Goal: Task Accomplishment & Management: Manage account settings

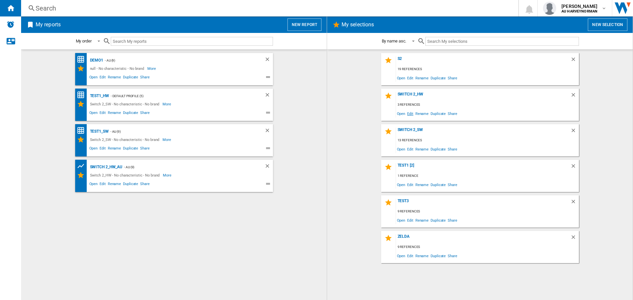
click at [410, 116] on span "Edit" at bounding box center [410, 113] width 8 height 9
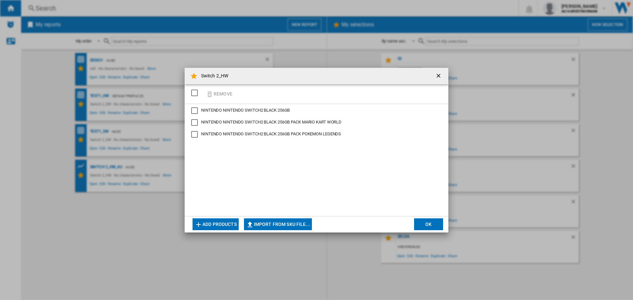
click at [195, 109] on div "NINTENDO SWITCH2 BLACK 256GB" at bounding box center [194, 110] width 7 height 7
click at [198, 124] on div "NINTENDO SWITCH2 BLACK 256GB PACK MARIO KART WORLD" at bounding box center [194, 122] width 7 height 7
drag, startPoint x: 196, startPoint y: 137, endPoint x: 198, endPoint y: 126, distance: 11.0
click at [196, 136] on div "NINTENDO SWITCH2 BLACK 256GB PACK POKEMON LEGENDS" at bounding box center [194, 134] width 7 height 7
click at [193, 94] on div "SELECTIONS.EDITION_POPUP.SELECT_DESELECT" at bounding box center [194, 93] width 7 height 7
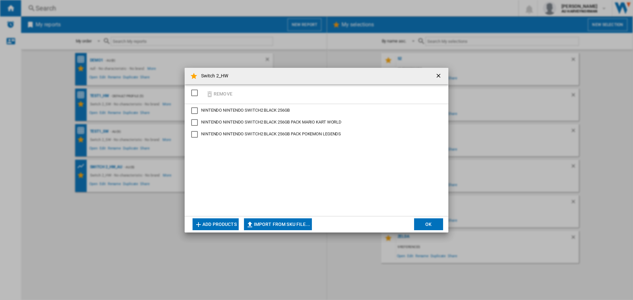
click at [196, 112] on div "NINTENDO SWITCH2 BLACK 256GB" at bounding box center [194, 110] width 7 height 7
click at [191, 92] on div "SELECTIONS.EDITION_POPUP.SELECT_DESELECT" at bounding box center [194, 93] width 7 height 7
click at [223, 96] on button "Remove" at bounding box center [219, 93] width 31 height 15
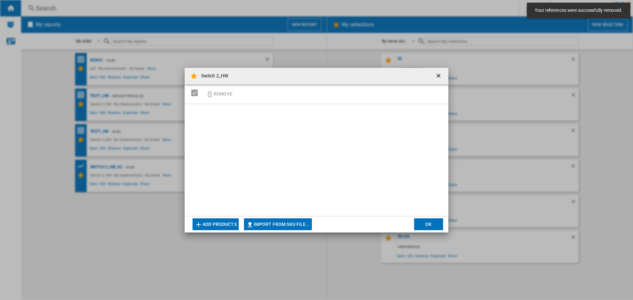
click at [219, 226] on button "Add products" at bounding box center [216, 225] width 46 height 12
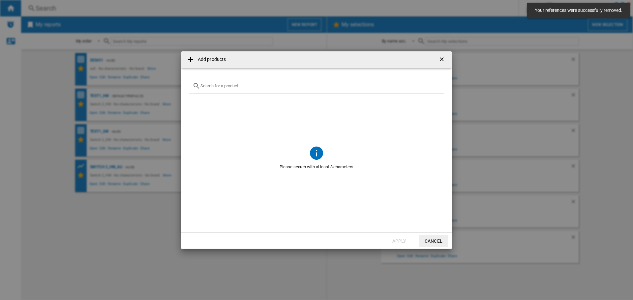
click at [244, 88] on input "text" at bounding box center [320, 85] width 240 height 5
type input "s"
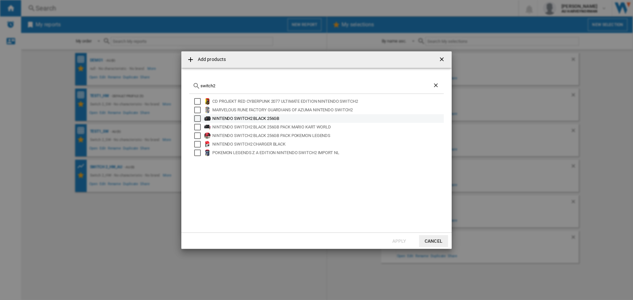
type input "switch2"
click at [199, 118] on div "Select" at bounding box center [197, 118] width 7 height 7
click at [198, 129] on div "Select" at bounding box center [197, 127] width 7 height 7
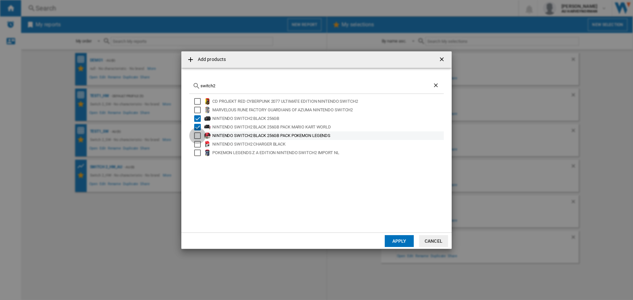
click at [198, 135] on div "Select" at bounding box center [197, 136] width 7 height 7
click at [398, 243] on button "Apply" at bounding box center [399, 241] width 29 height 12
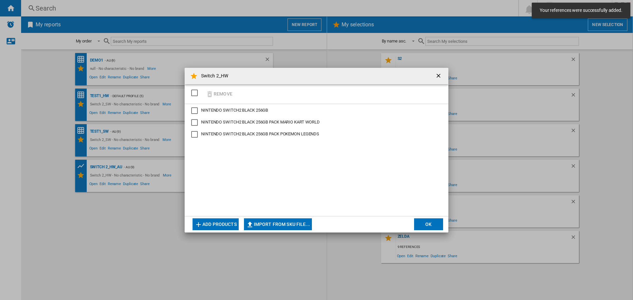
click at [430, 227] on button "OK" at bounding box center [428, 225] width 29 height 12
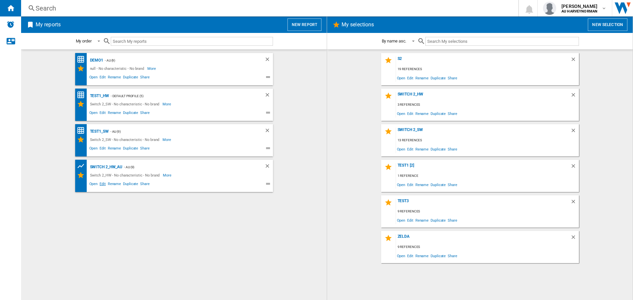
click at [104, 183] on span "Edit" at bounding box center [103, 185] width 8 height 8
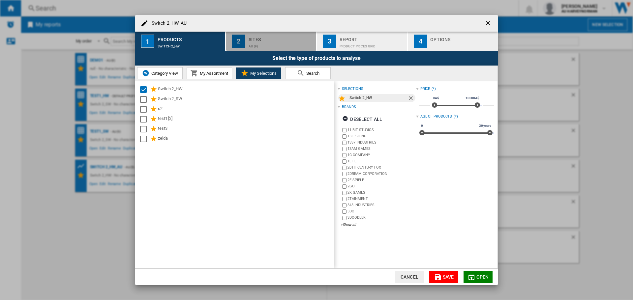
click at [274, 40] on div "Sites" at bounding box center [281, 37] width 65 height 7
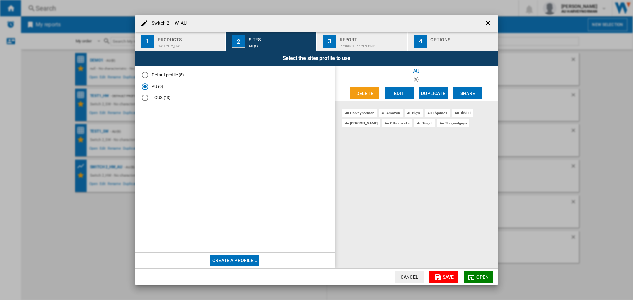
click at [438, 277] on md-icon "button" at bounding box center [438, 278] width 8 height 8
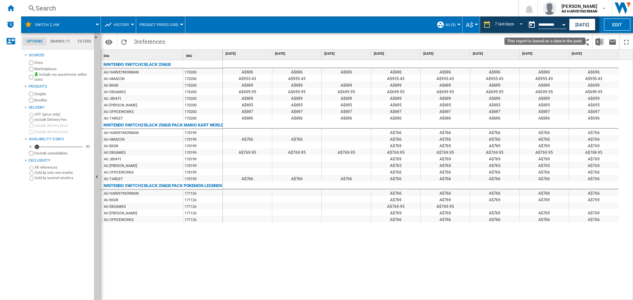
click at [560, 24] on button "Open calendar" at bounding box center [564, 24] width 12 height 12
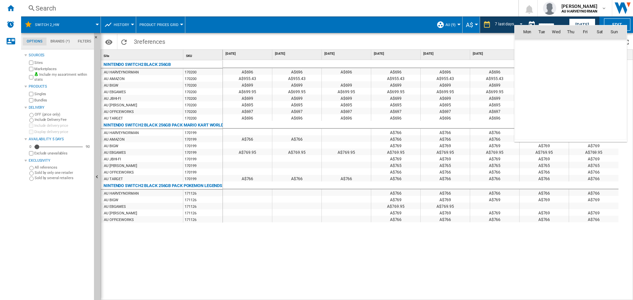
scroll to position [3145, 0]
click at [541, 89] on span "19" at bounding box center [542, 90] width 14 height 14
type input "**********"
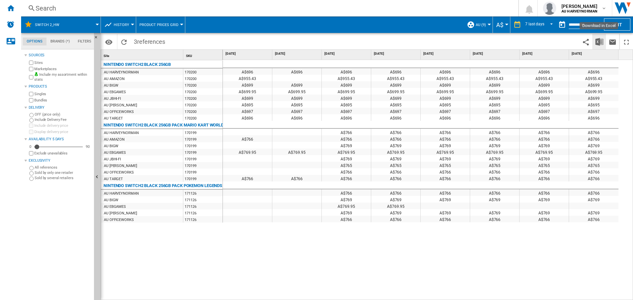
click at [597, 43] on img "Download in Excel" at bounding box center [599, 42] width 8 height 8
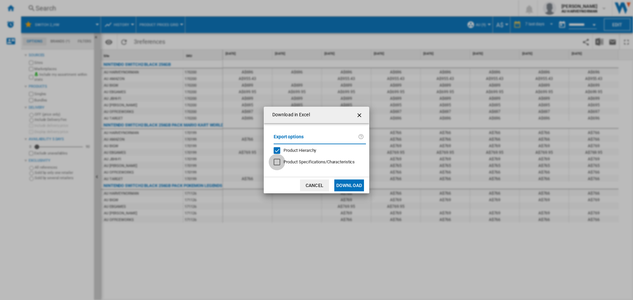
click at [280, 164] on div at bounding box center [277, 162] width 7 height 7
click at [346, 184] on button "Download" at bounding box center [349, 186] width 30 height 12
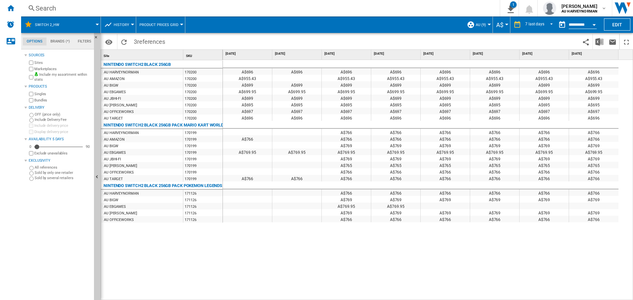
click at [592, 24] on div "Open calendar" at bounding box center [593, 25] width 3 height 2
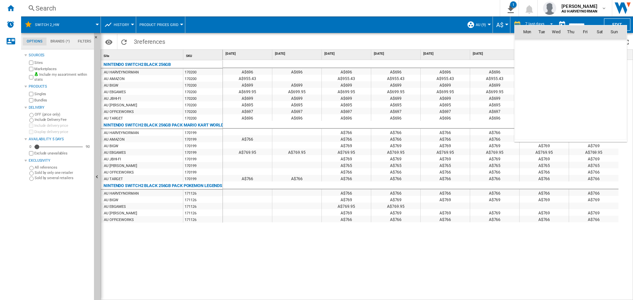
scroll to position [3145, 0]
click at [616, 75] on span "17" at bounding box center [614, 75] width 13 height 13
type input "**********"
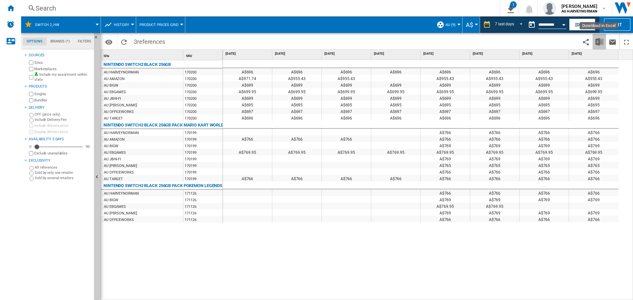
click at [598, 45] on img "Download in Excel" at bounding box center [599, 42] width 8 height 8
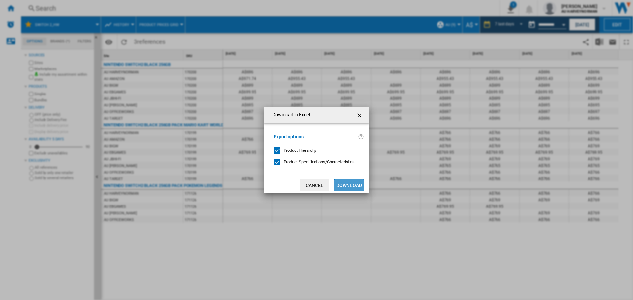
click at [345, 186] on button "Download" at bounding box center [349, 186] width 30 height 12
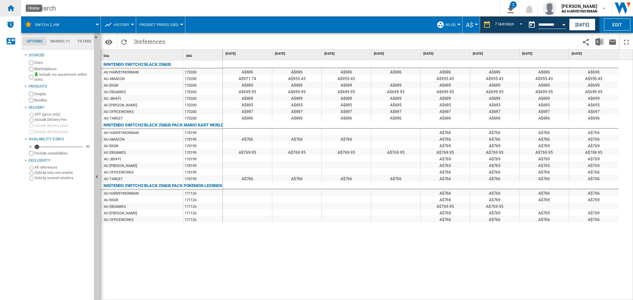
click at [12, 11] on ng-md-icon "Home" at bounding box center [11, 8] width 8 height 8
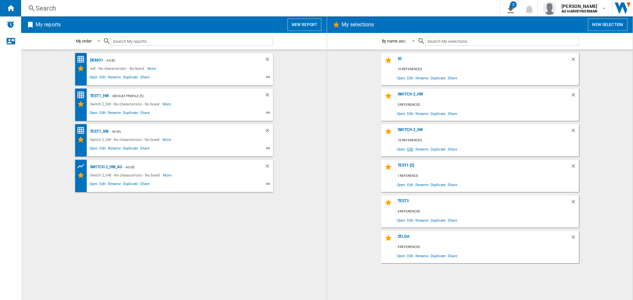
click at [412, 148] on span "Edit" at bounding box center [410, 149] width 8 height 9
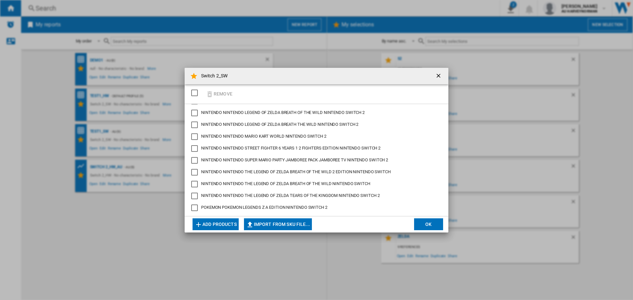
scroll to position [49, 0]
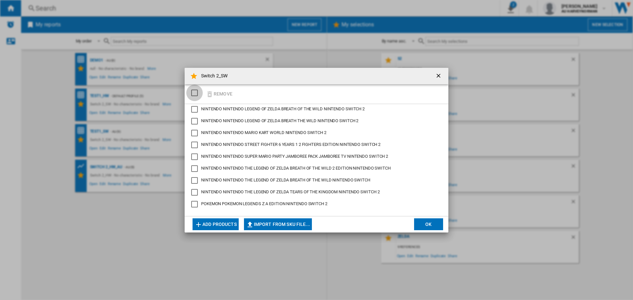
click at [194, 95] on div "SELECTIONS.EDITION_POPUP.SELECT_DESELECT" at bounding box center [194, 93] width 7 height 7
click at [220, 96] on button "Remove" at bounding box center [219, 93] width 31 height 15
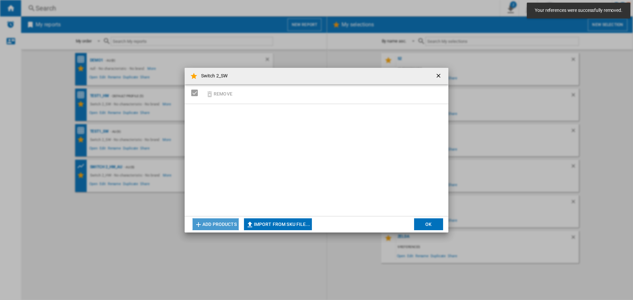
click at [218, 224] on button "Add products" at bounding box center [216, 225] width 46 height 12
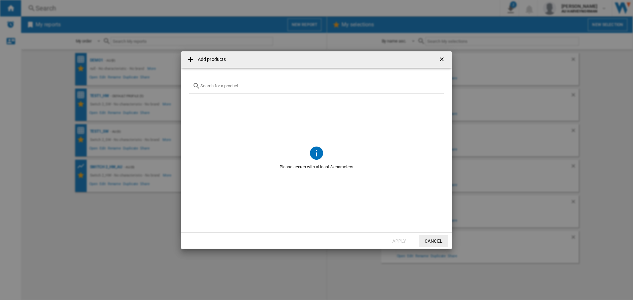
click at [225, 87] on input "Add products ..." at bounding box center [320, 85] width 240 height 5
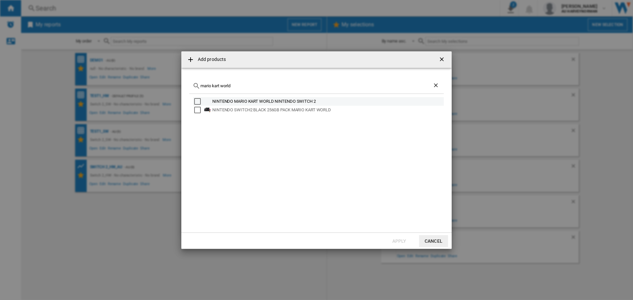
type input "mario kart world"
click at [297, 102] on div "NINTENDO MARIO KART WORLD NINTENDO SWITCH 2" at bounding box center [327, 101] width 230 height 7
click at [396, 241] on button "Apply" at bounding box center [399, 241] width 29 height 12
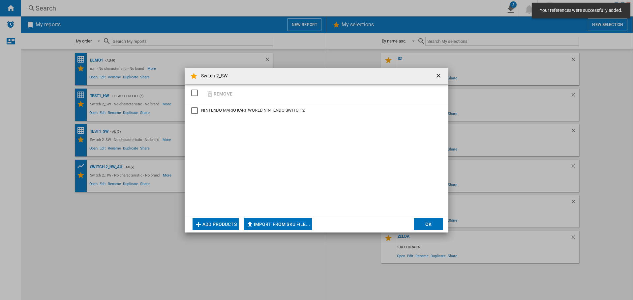
click at [210, 225] on button "Add products" at bounding box center [216, 225] width 46 height 12
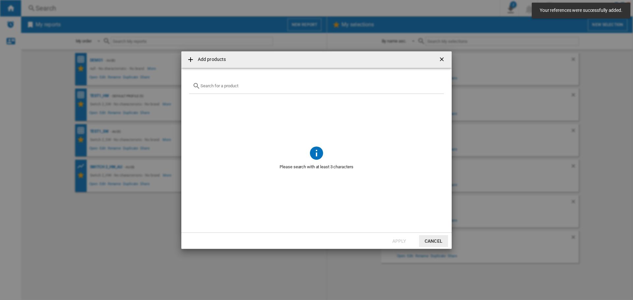
click at [219, 84] on input "Add products ..." at bounding box center [320, 85] width 240 height 5
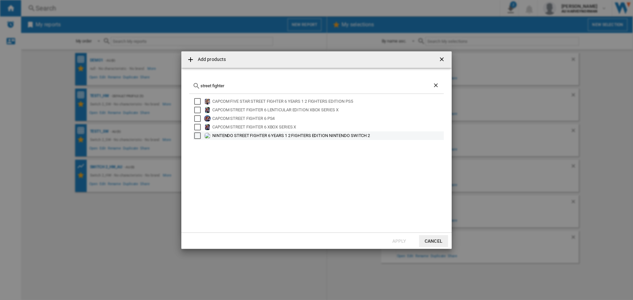
type input "street fighter"
click at [302, 134] on div "NINTENDO STREET FIGHTER 6 YEARS 1 2 FIGHTERS EDITION NINTENDO SWITCH 2" at bounding box center [327, 136] width 230 height 7
click at [402, 239] on button "Apply" at bounding box center [399, 241] width 29 height 12
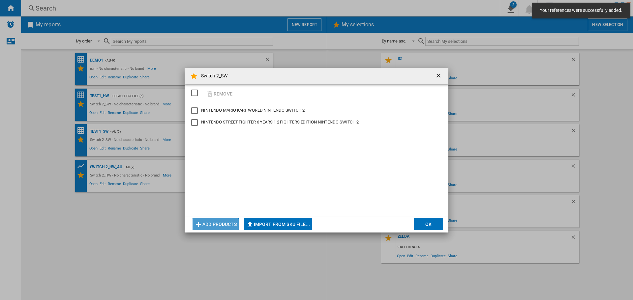
click at [207, 223] on button "Add products" at bounding box center [216, 225] width 46 height 12
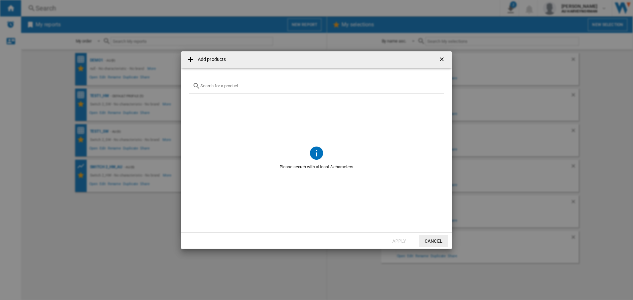
click at [212, 83] on input "Add products ..." at bounding box center [320, 85] width 240 height 5
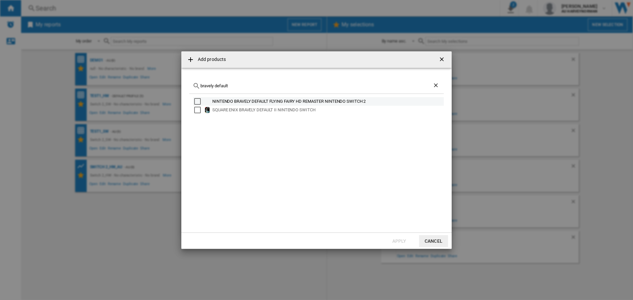
type input "bravely default"
click at [285, 100] on div "NINTENDO BRAVELY DEFAULT FLYING FAIRY HD REMASTER NINTENDO SWITCH 2" at bounding box center [327, 101] width 230 height 7
click at [395, 239] on button "Apply" at bounding box center [399, 241] width 29 height 12
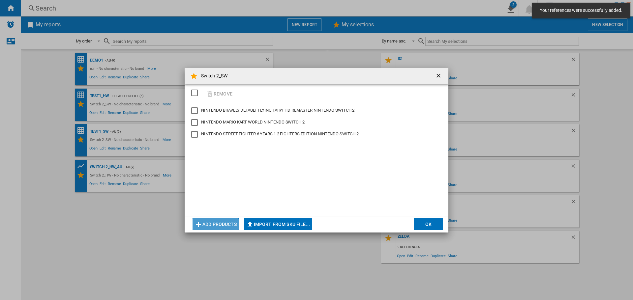
click at [220, 222] on button "Add products" at bounding box center [216, 225] width 46 height 12
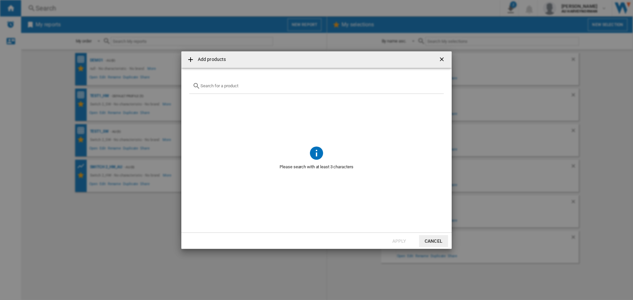
click at [229, 87] on input "Add products ..." at bounding box center [320, 85] width 240 height 5
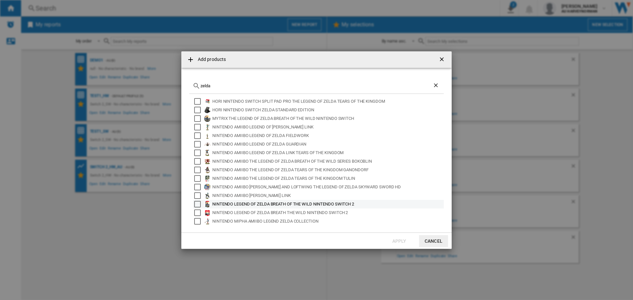
type input "zelda"
click at [286, 203] on div "NINTENDO LEGEND OF ZELDA BREATH OF THE WILD NINTENDO SWITCH 2" at bounding box center [327, 204] width 230 height 7
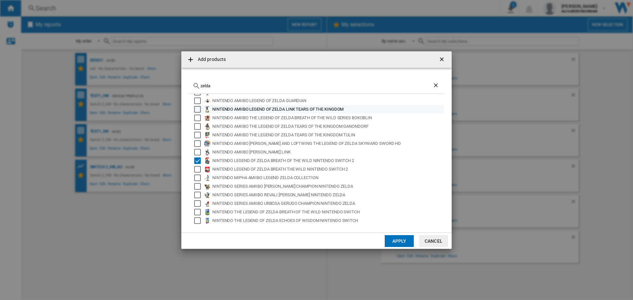
scroll to position [44, 0]
click at [392, 242] on button "Apply" at bounding box center [399, 241] width 29 height 12
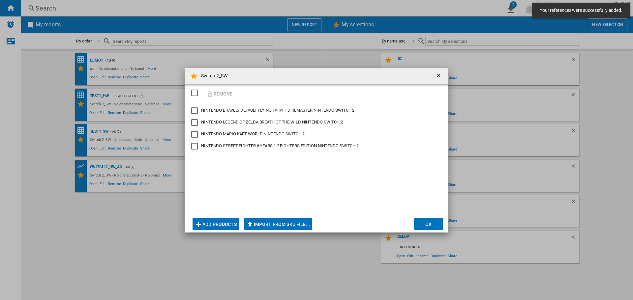
click at [208, 225] on button "Add products" at bounding box center [216, 225] width 46 height 12
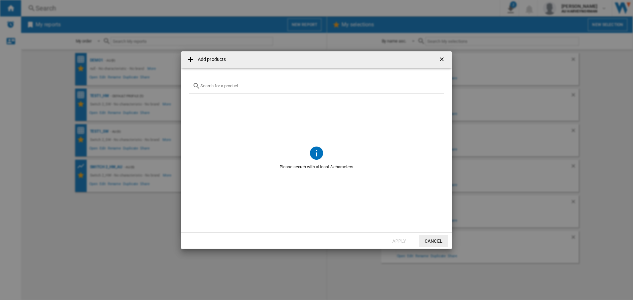
click at [222, 87] on input "Add products ..." at bounding box center [320, 85] width 240 height 5
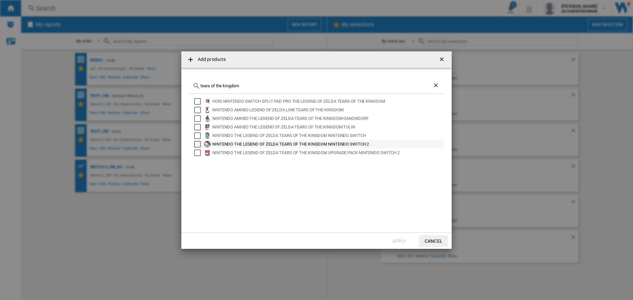
type input "tears of the kingdom"
click at [251, 144] on div "NINTENDO THE LEGEND OF ZELDA TEARS OF THE KINGDOM NINTENDO SWITCH 2" at bounding box center [327, 144] width 230 height 7
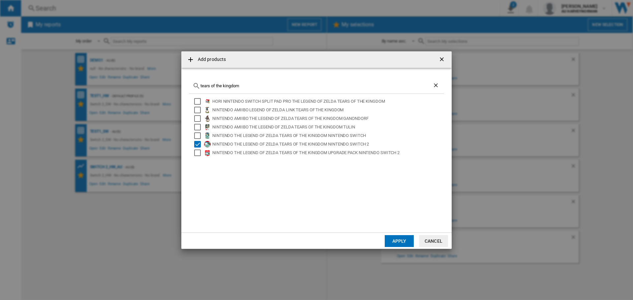
click at [401, 239] on button "Apply" at bounding box center [399, 241] width 29 height 12
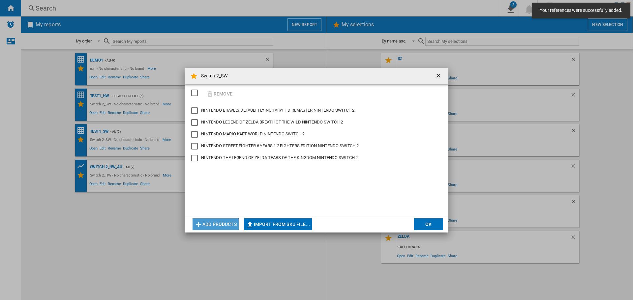
click at [225, 226] on button "Add products" at bounding box center [216, 225] width 46 height 12
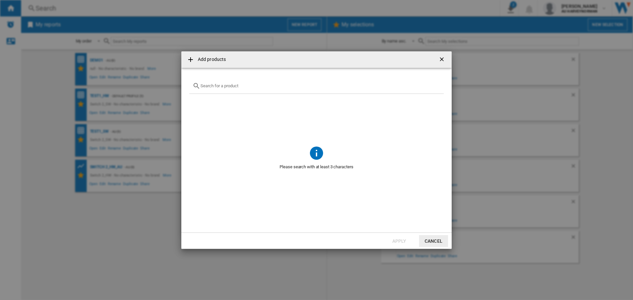
click at [232, 87] on input "Add products ..." at bounding box center [320, 85] width 240 height 5
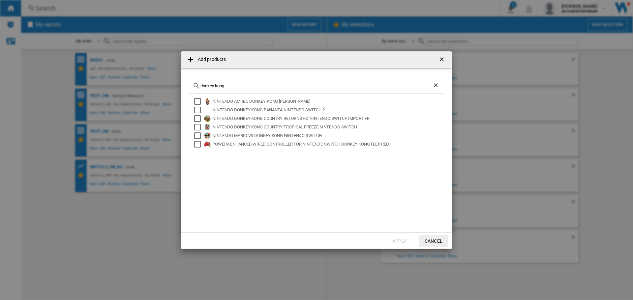
type input "donkey kong"
click at [231, 112] on div "NINTENDO DONKEY KONG BANANZA NINTENDO SWITCH 2" at bounding box center [327, 110] width 230 height 7
click at [400, 243] on button "Apply" at bounding box center [399, 241] width 29 height 12
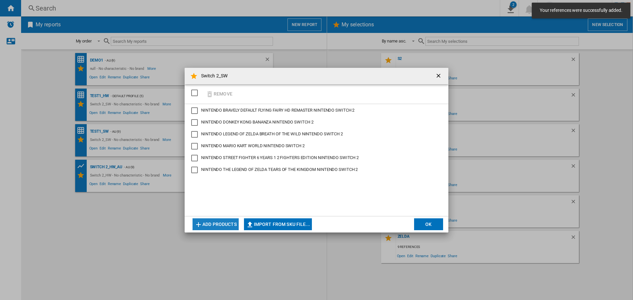
click at [230, 224] on button "Add products" at bounding box center [216, 225] width 46 height 12
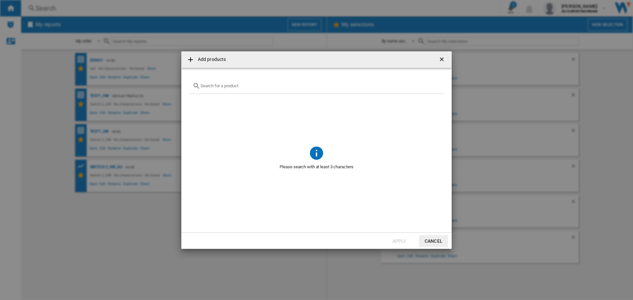
click at [232, 90] on div "Add products ..." at bounding box center [316, 85] width 255 height 15
click at [230, 87] on input "Add products ..." at bounding box center [320, 85] width 240 height 5
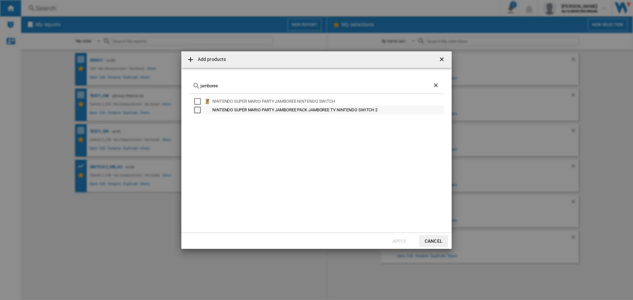
type input "jamboree"
click at [242, 109] on div "NINTENDO SUPER MARIO PARTY JAMBOREE PACK JAMBOREE TV NINTENDO SWITCH 2" at bounding box center [327, 110] width 230 height 7
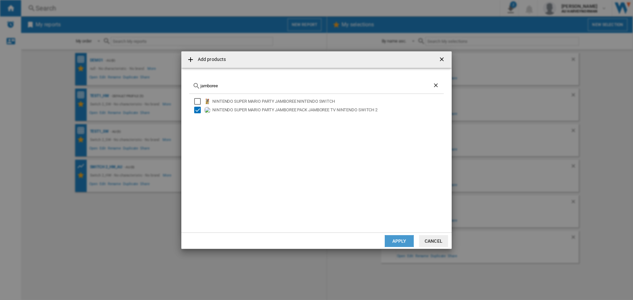
click at [394, 238] on button "Apply" at bounding box center [399, 241] width 29 height 12
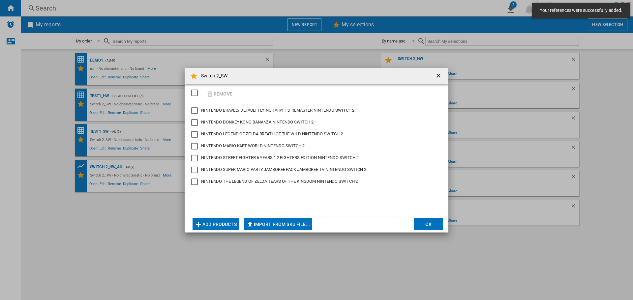
click at [228, 226] on button "Add products" at bounding box center [216, 225] width 46 height 12
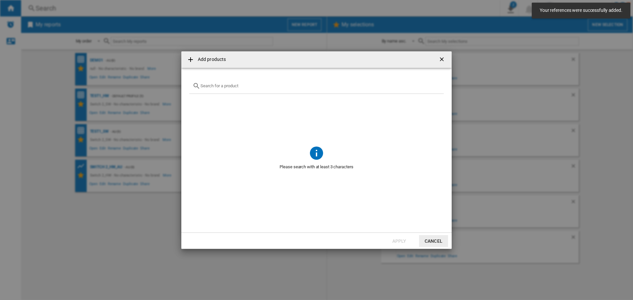
click at [229, 88] on input "Add products ..." at bounding box center [320, 85] width 240 height 5
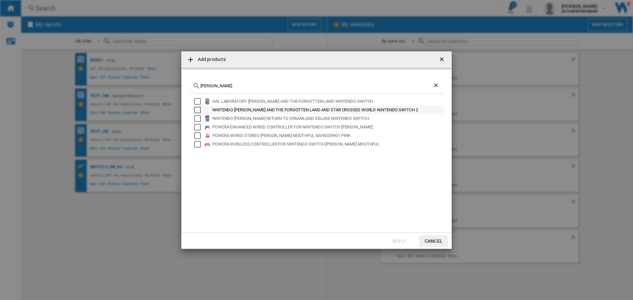
type input "[PERSON_NAME]"
click at [312, 109] on div "NINTENDO [PERSON_NAME] AND THE FORGOTTEN LAND AND STAR CROSSED WORLD NINTENDO S…" at bounding box center [327, 110] width 230 height 7
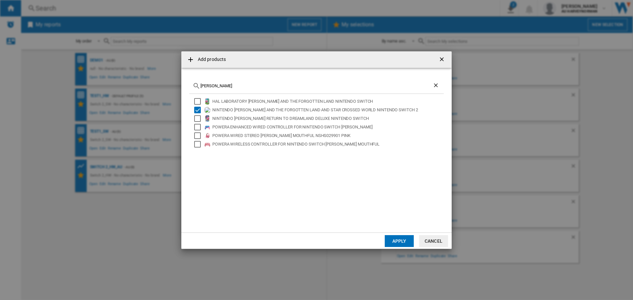
click at [408, 245] on button "Apply" at bounding box center [399, 241] width 29 height 12
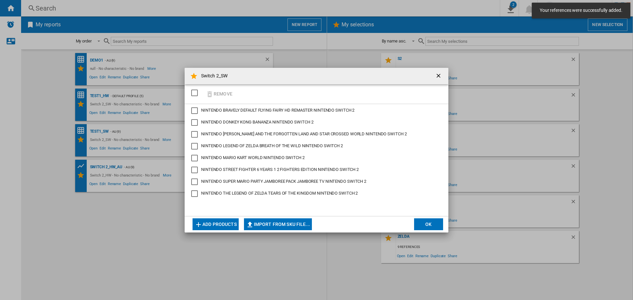
click at [216, 227] on button "Add products" at bounding box center [216, 225] width 46 height 12
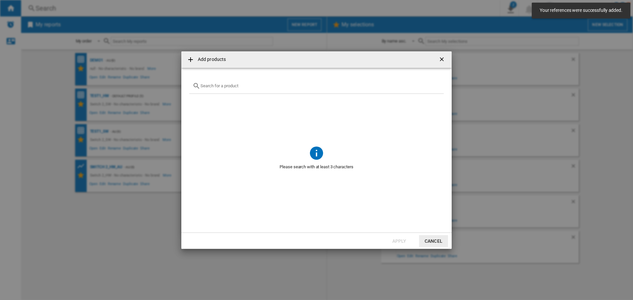
click at [213, 86] on input "Add products ..." at bounding box center [320, 85] width 240 height 5
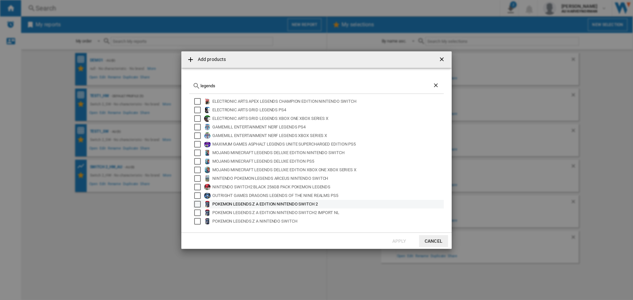
type input "legends"
click at [272, 206] on div "POKEMON LEGENDS Z A EDITION NINTENDO SWITCH 2" at bounding box center [327, 204] width 230 height 7
click at [394, 242] on button "Apply" at bounding box center [399, 241] width 29 height 12
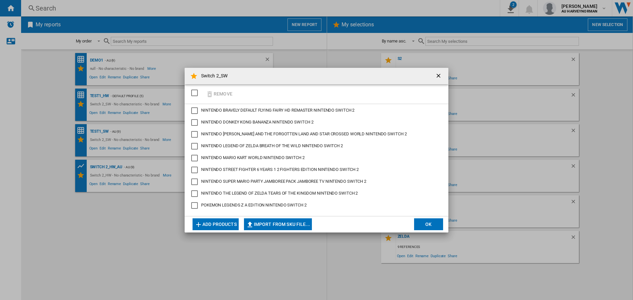
click at [420, 230] on md-dialog-actions "Add products Import from SKU file... Import manually... OK" at bounding box center [317, 224] width 264 height 16
click at [428, 226] on button "OK" at bounding box center [428, 225] width 29 height 12
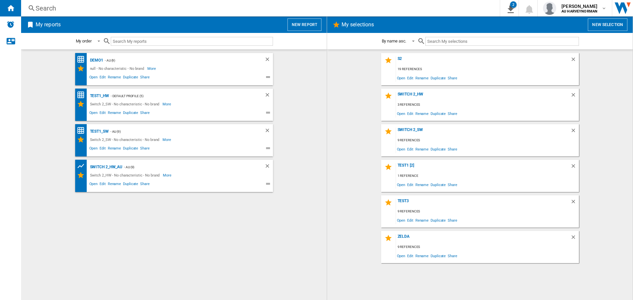
click at [304, 23] on button "New report" at bounding box center [304, 24] width 34 height 13
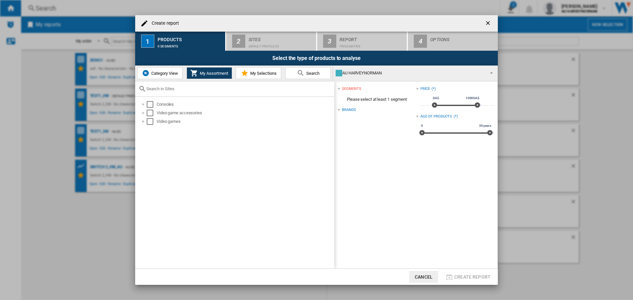
click at [243, 72] on md-icon "Create report ..." at bounding box center [245, 73] width 8 height 8
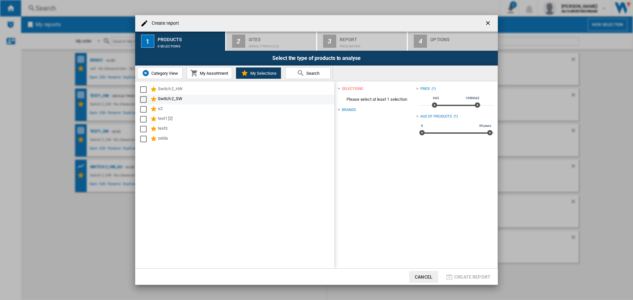
click at [167, 97] on div "Switch 2_SW" at bounding box center [245, 100] width 175 height 8
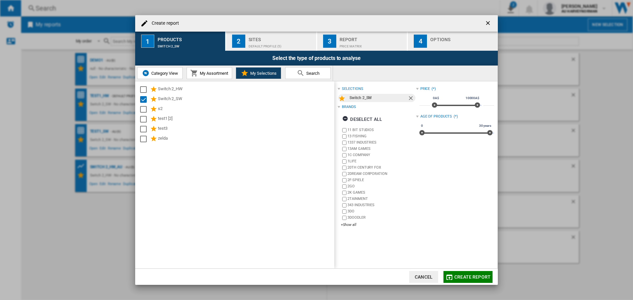
click at [263, 36] on div "Sites" at bounding box center [281, 37] width 65 height 7
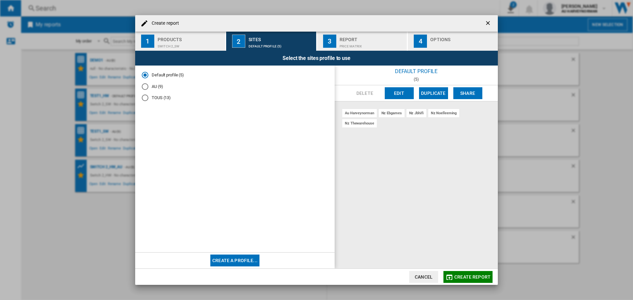
click at [154, 88] on md-radio-button "AU (9)" at bounding box center [235, 86] width 186 height 6
click at [466, 278] on span "Create report" at bounding box center [472, 277] width 36 height 5
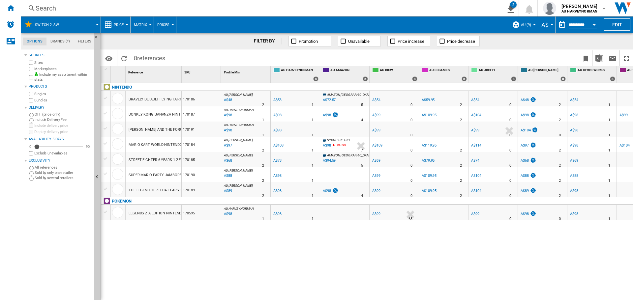
scroll to position [0, 33]
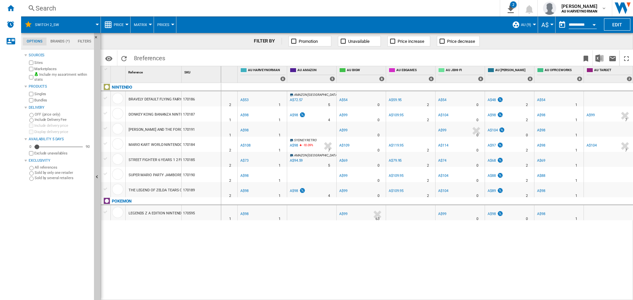
click at [124, 25] on button "Price" at bounding box center [120, 24] width 13 height 16
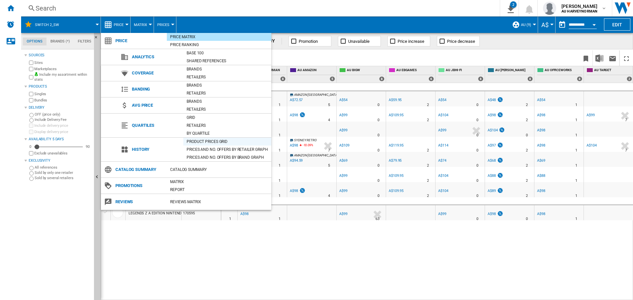
click at [212, 142] on div "Product prices grid" at bounding box center [227, 141] width 88 height 7
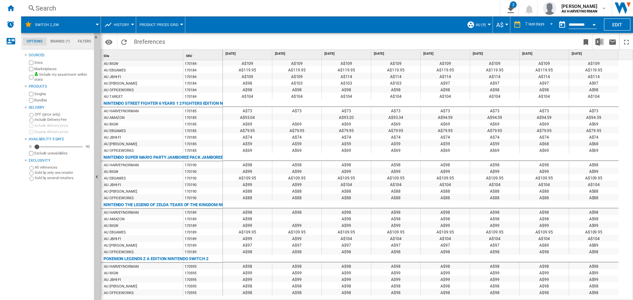
scroll to position [191, 0]
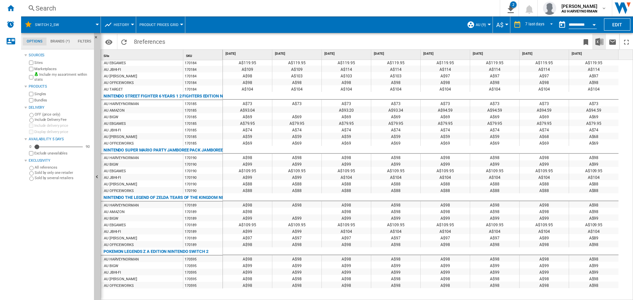
click at [600, 41] on img "Download in Excel" at bounding box center [599, 42] width 8 height 8
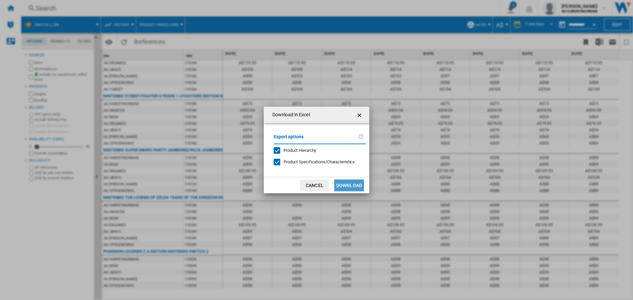
click at [349, 183] on button "Download" at bounding box center [349, 186] width 30 height 12
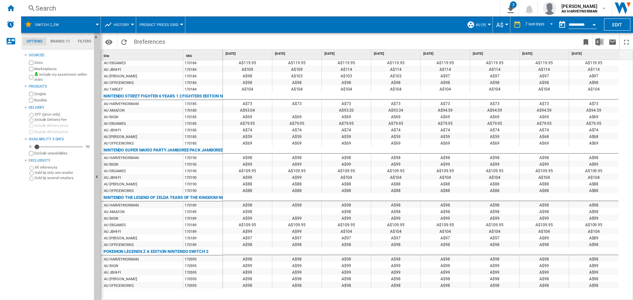
click at [594, 23] on button "Open calendar" at bounding box center [594, 24] width 12 height 12
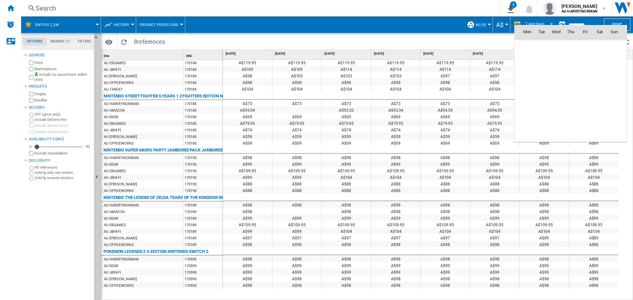
scroll to position [3145, 0]
click at [616, 76] on span "17" at bounding box center [614, 75] width 13 height 13
type input "**********"
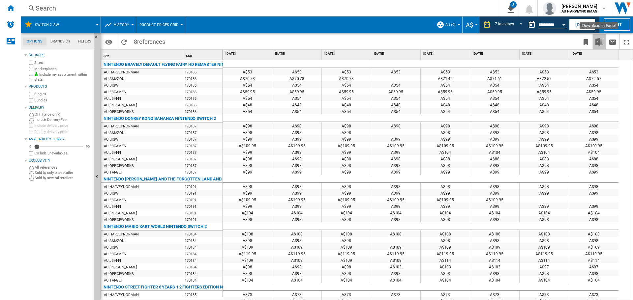
click at [601, 44] on img "Download in Excel" at bounding box center [599, 42] width 8 height 8
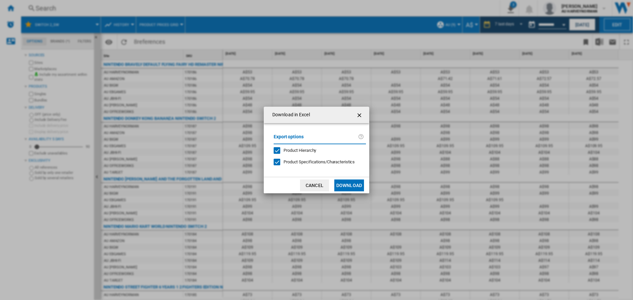
click at [350, 184] on button "Download" at bounding box center [349, 186] width 30 height 12
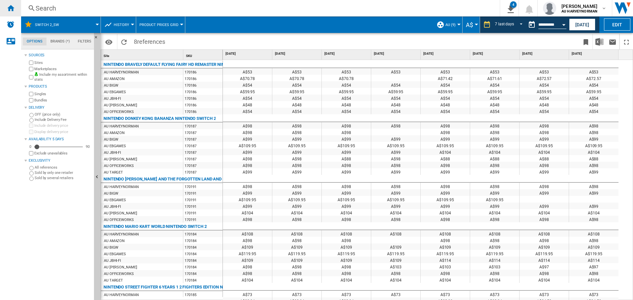
drag, startPoint x: 12, startPoint y: 8, endPoint x: 10, endPoint y: 12, distance: 4.6
click at [12, 9] on ng-md-icon "Home" at bounding box center [11, 8] width 8 height 8
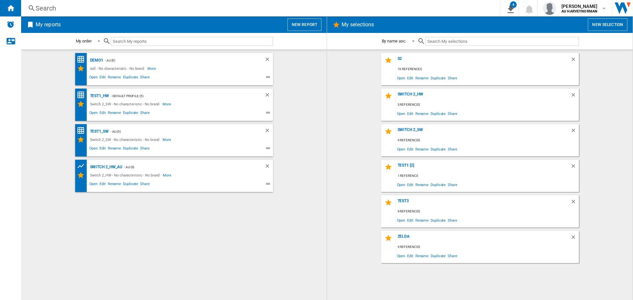
click at [610, 24] on button "New selection" at bounding box center [608, 24] width 40 height 13
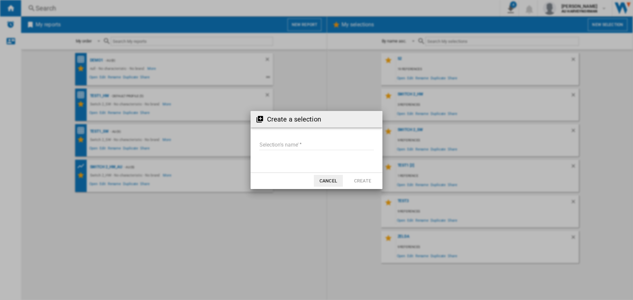
click at [289, 147] on input "Selection's name'" at bounding box center [316, 145] width 115 height 10
type input "**********"
drag, startPoint x: 351, startPoint y: 178, endPoint x: 410, endPoint y: 183, distance: 59.6
click at [351, 178] on button "Create" at bounding box center [362, 181] width 29 height 12
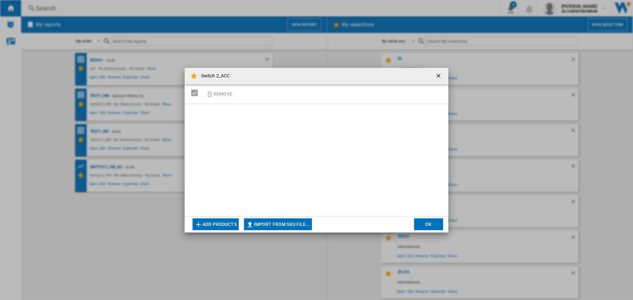
click at [224, 226] on button "Add products" at bounding box center [216, 225] width 46 height 12
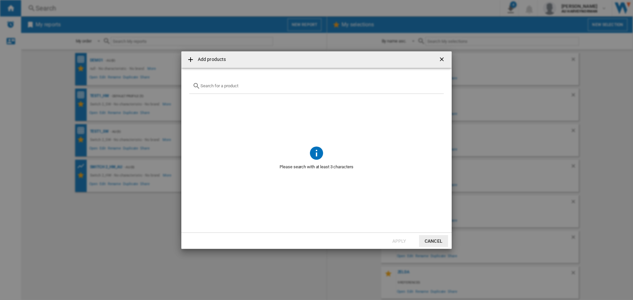
click at [228, 84] on input "Add products ..." at bounding box center [320, 85] width 240 height 5
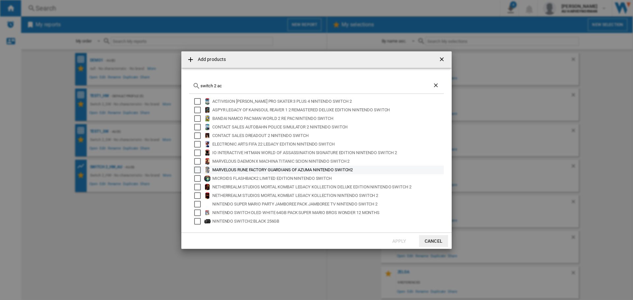
scroll to position [44, 0]
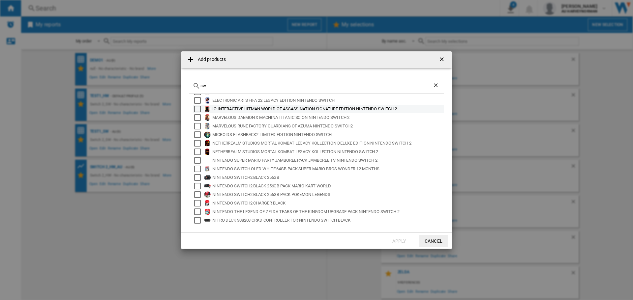
type input "s"
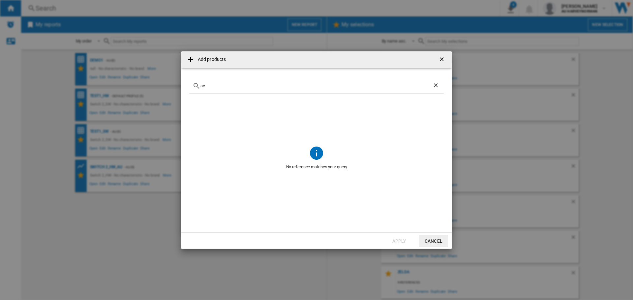
type input "a"
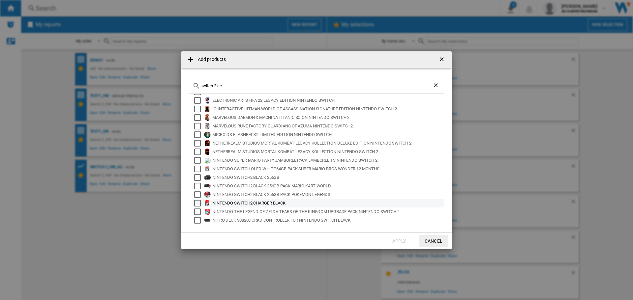
type input "switch 2 ac"
click at [280, 203] on div "NINTENDO SWITCH2 CHARGER BLACK" at bounding box center [327, 203] width 230 height 7
click at [389, 242] on button "Apply" at bounding box center [399, 241] width 29 height 12
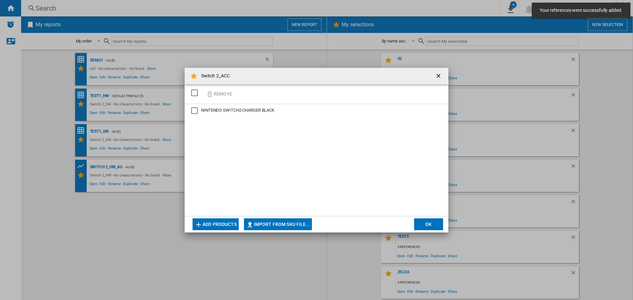
click at [213, 221] on button "Add products" at bounding box center [216, 225] width 46 height 12
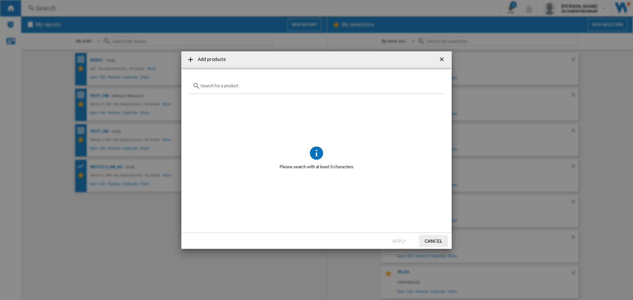
click at [230, 88] on input "Add products ..." at bounding box center [320, 85] width 240 height 5
type input "j"
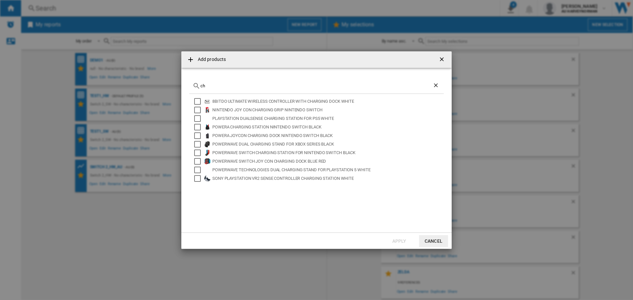
type input "c"
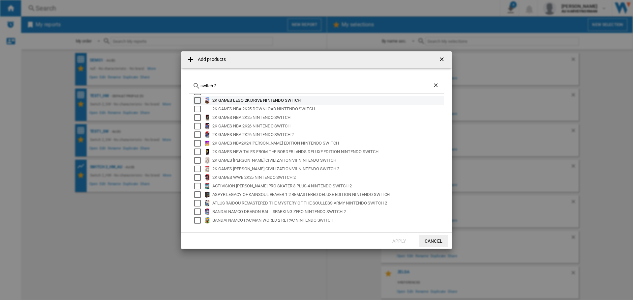
scroll to position [0, 0]
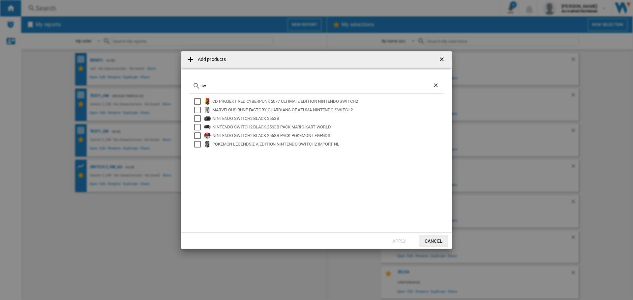
type input "s"
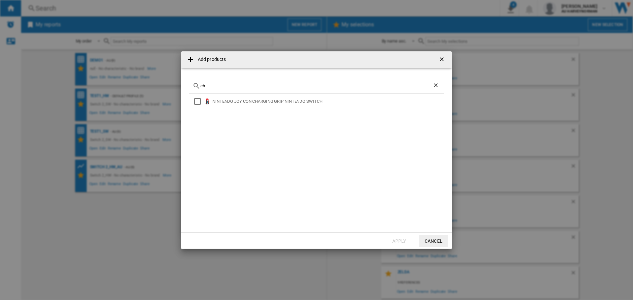
type input "c"
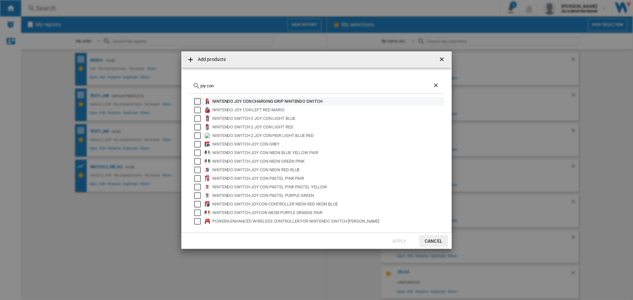
click at [221, 102] on div "NINTENDO JOY CON CHARGING GRIP NINTENDO SWITCH" at bounding box center [327, 101] width 230 height 7
drag, startPoint x: 223, startPoint y: 87, endPoint x: 178, endPoint y: 88, distance: 44.5
click at [178, 88] on div "Add products joy con NINTENDO JOY CON CHARGING GRIP NINTENDO SWITCH NINTENDO JO…" at bounding box center [316, 150] width 633 height 300
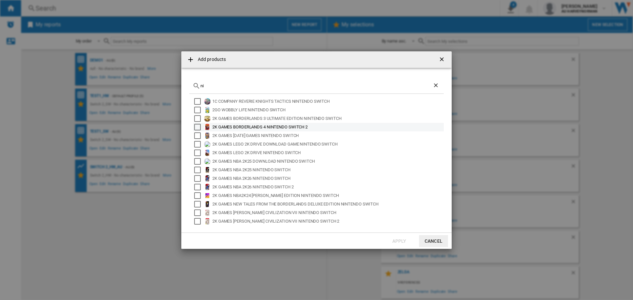
type input "n"
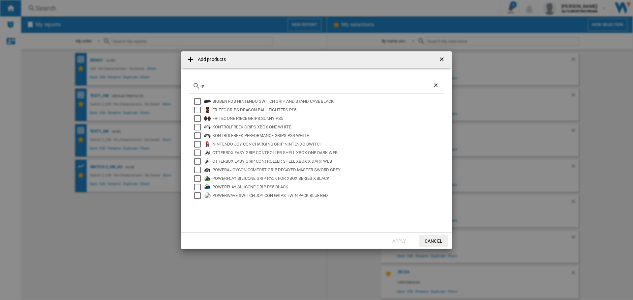
type input "g"
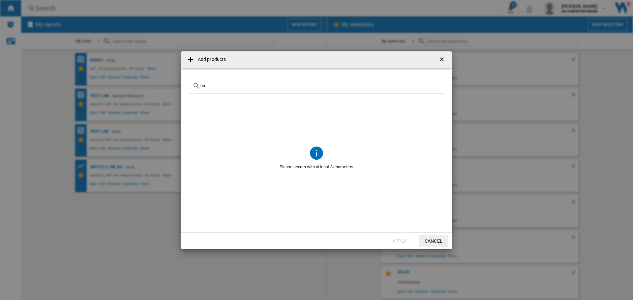
type input "h"
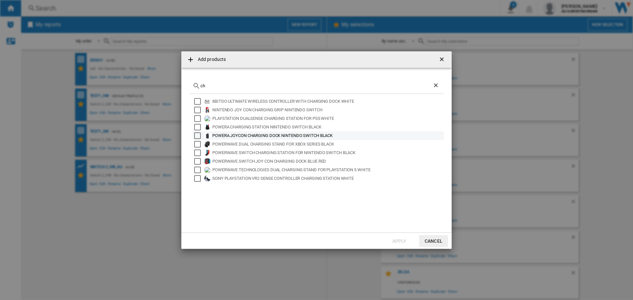
type input "c"
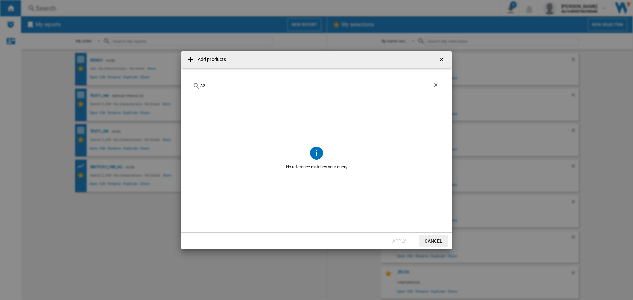
type input "3"
type input "0"
type input "joy con"
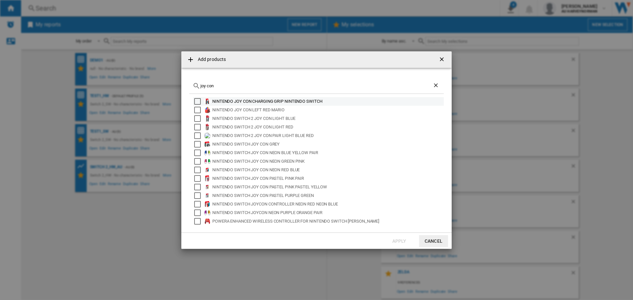
click at [291, 99] on div "NINTENDO JOY CON CHARGING GRIP NINTENDO SWITCH" at bounding box center [327, 101] width 230 height 7
click at [393, 241] on button "Apply" at bounding box center [399, 241] width 29 height 12
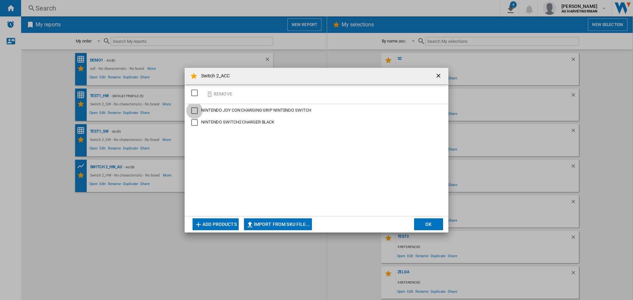
click at [193, 112] on div "NINTENDO JOY CON CHARGING GRIP NINTENDO SWITCH" at bounding box center [194, 110] width 7 height 7
click at [213, 91] on ng-md-icon "Switch 2_ACC ..." at bounding box center [210, 94] width 8 height 8
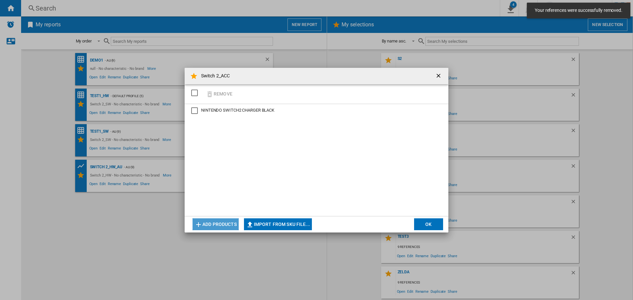
click at [220, 225] on button "Add products" at bounding box center [216, 225] width 46 height 12
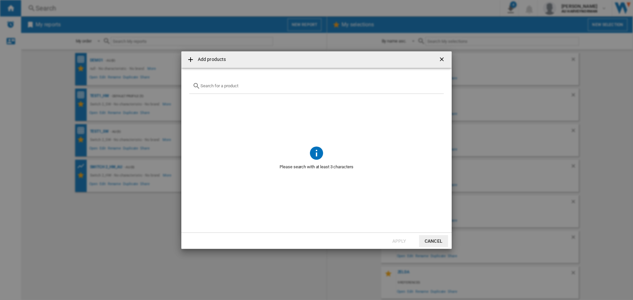
click at [216, 90] on div "Add products ..." at bounding box center [316, 85] width 255 height 15
click at [221, 86] on input "Add products ..." at bounding box center [320, 85] width 240 height 5
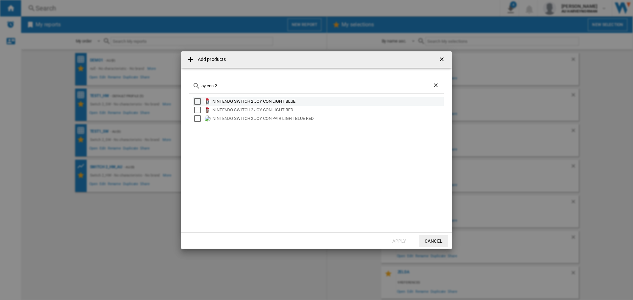
type input "joy con 2"
click at [226, 101] on div "NINTENDO SWITCH 2 JOY CON LIGHT BLUE" at bounding box center [327, 101] width 230 height 7
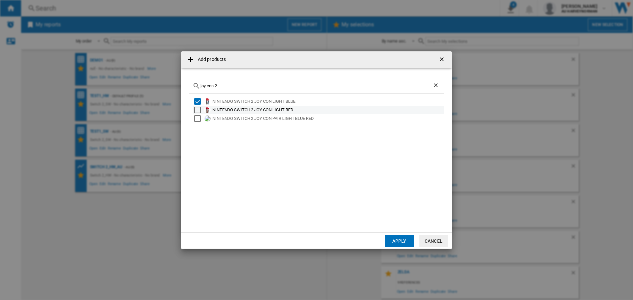
click at [222, 109] on div "NINTENDO SWITCH 2 JOY CON LIGHT RED" at bounding box center [327, 110] width 230 height 7
click at [197, 117] on div "Select" at bounding box center [197, 118] width 7 height 7
click at [397, 244] on button "Apply" at bounding box center [399, 241] width 29 height 12
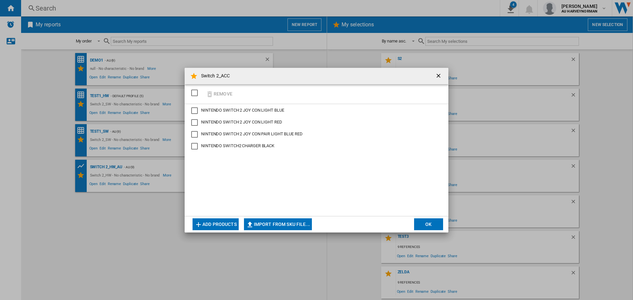
click at [219, 228] on button "Add products" at bounding box center [216, 225] width 46 height 12
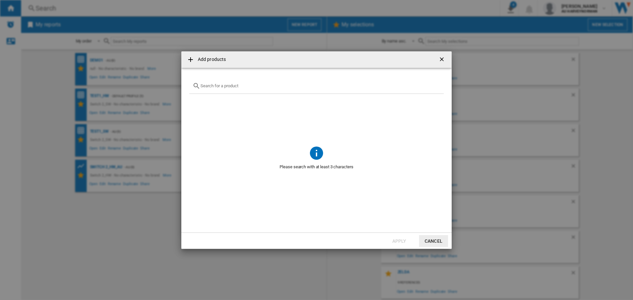
click at [227, 88] on input "Add products ..." at bounding box center [320, 85] width 240 height 5
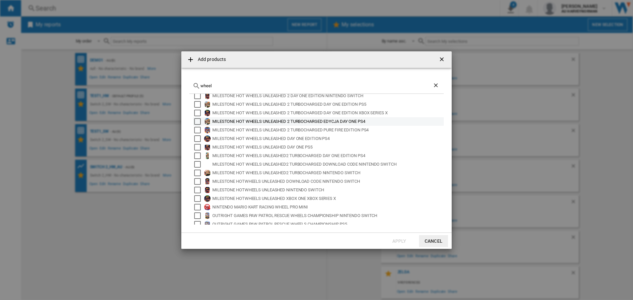
scroll to position [44, 0]
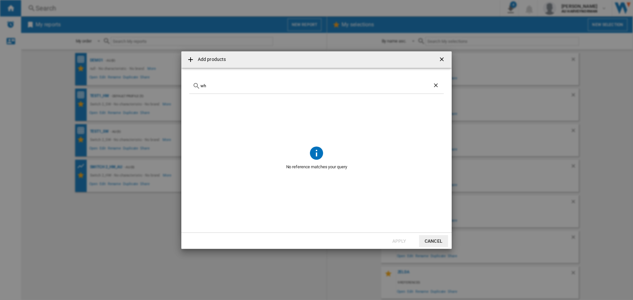
type input "w"
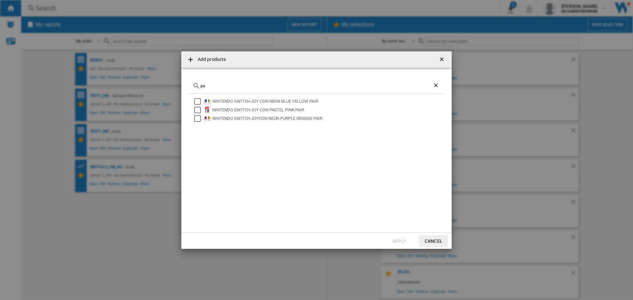
type input "p"
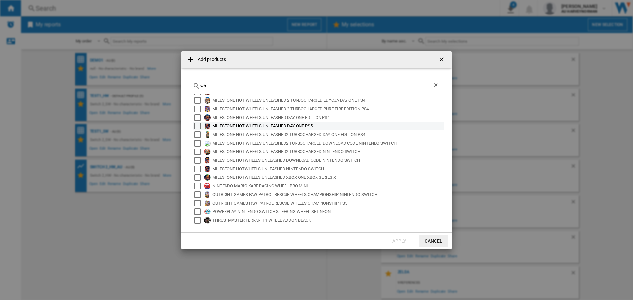
type input "w"
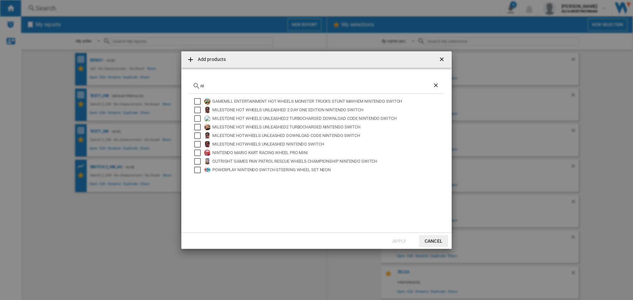
type input "n"
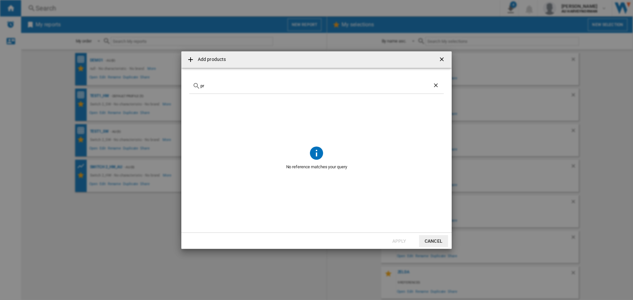
type input "p"
type input "s"
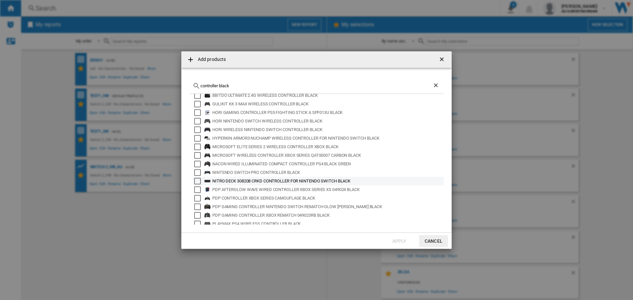
scroll to position [0, 0]
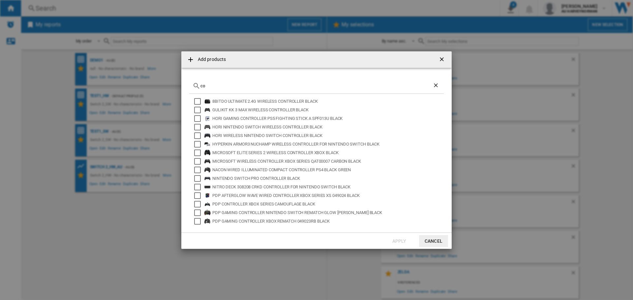
type input "c"
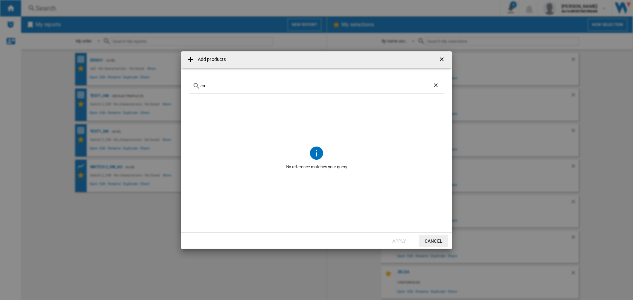
type input "c"
type input "v"
type input "c"
type input "s"
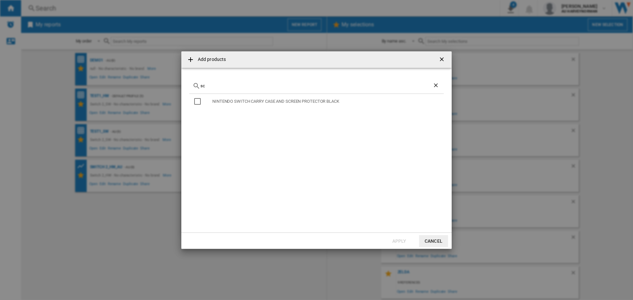
type input "s"
type input "c"
type input "s"
type input "c"
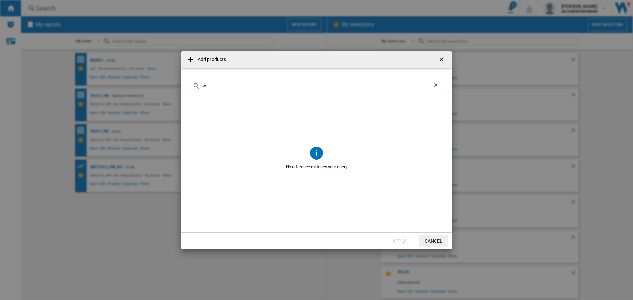
type input "s"
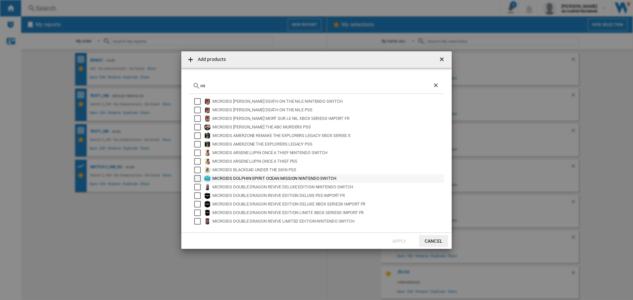
type input "m"
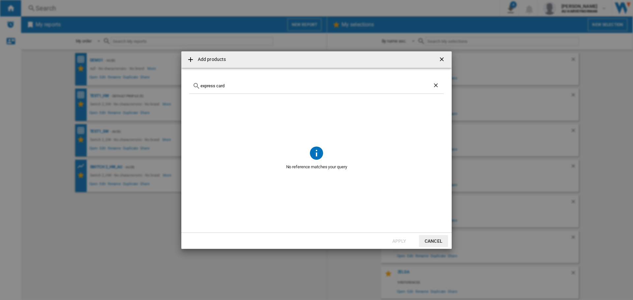
type input "express card"
click at [429, 237] on button "Cancel" at bounding box center [433, 241] width 29 height 12
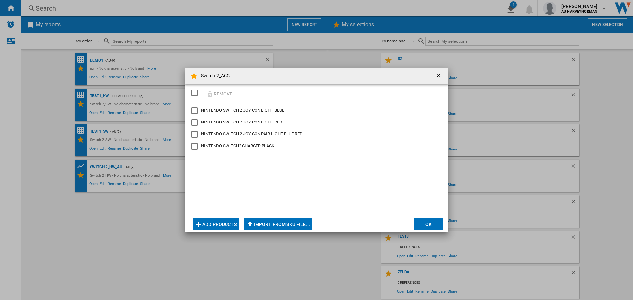
drag, startPoint x: 422, startPoint y: 225, endPoint x: 401, endPoint y: 223, distance: 20.9
click at [420, 225] on button "OK" at bounding box center [428, 225] width 29 height 12
